Goal: Find specific page/section: Find specific page/section

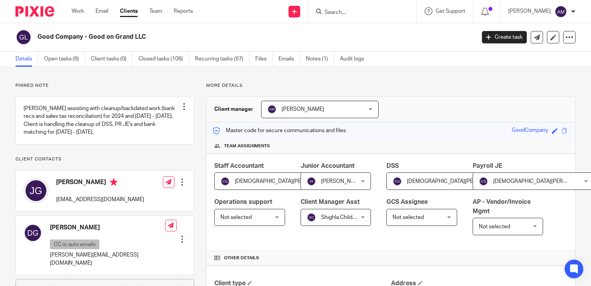
drag, startPoint x: 0, startPoint y: 0, endPoint x: 369, endPoint y: 11, distance: 369.7
click at [369, 11] on input "Search" at bounding box center [359, 12] width 70 height 7
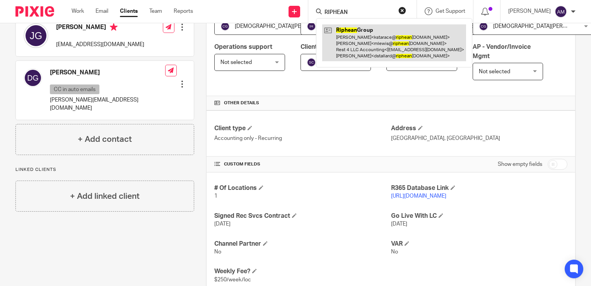
type input "RIPHEAN"
click at [378, 47] on link at bounding box center [394, 42] width 144 height 37
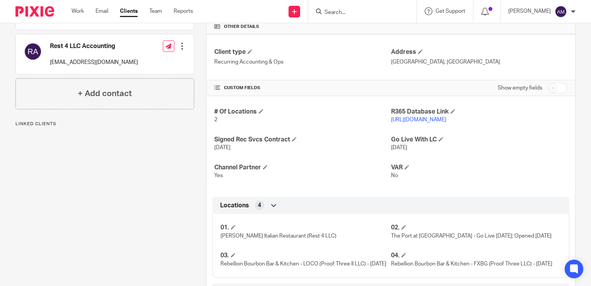
scroll to position [232, 0]
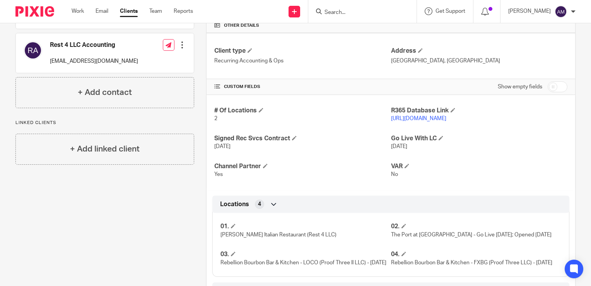
click at [408, 117] on link "[URL][DOMAIN_NAME]" at bounding box center [418, 118] width 55 height 5
